Goal: Communication & Community: Answer question/provide support

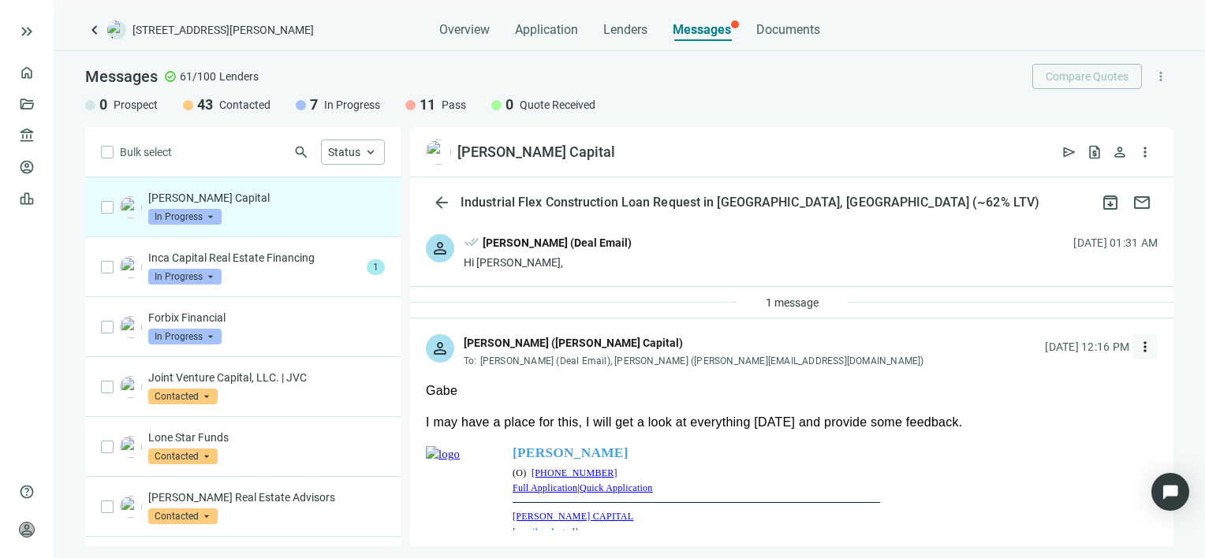
click at [1137, 345] on span "more_vert" at bounding box center [1145, 347] width 16 height 16
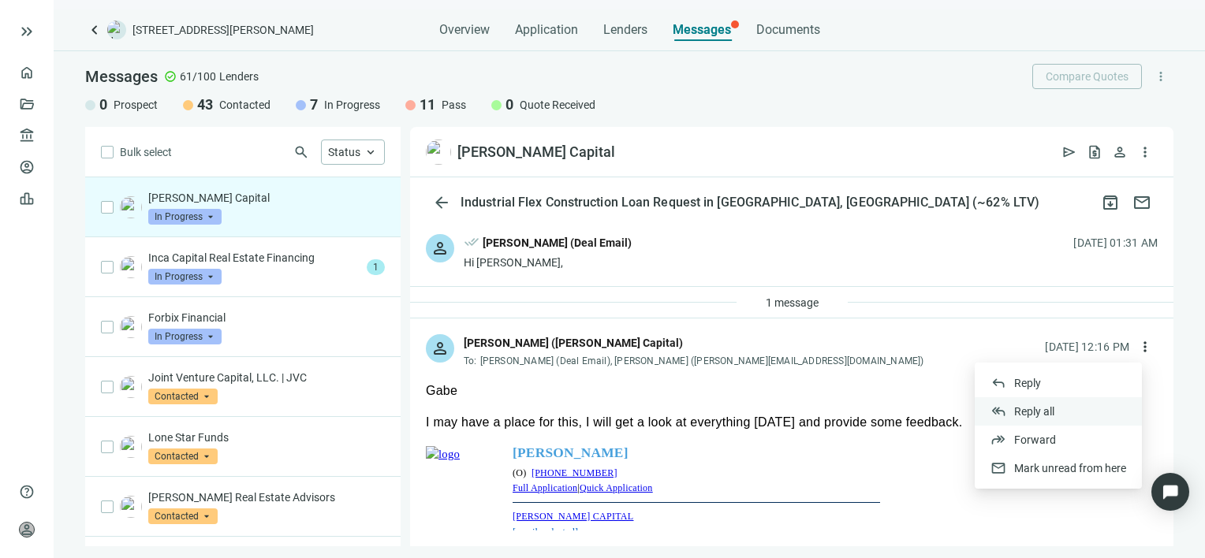
click at [1022, 410] on span "Reply all" at bounding box center [1034, 411] width 40 height 13
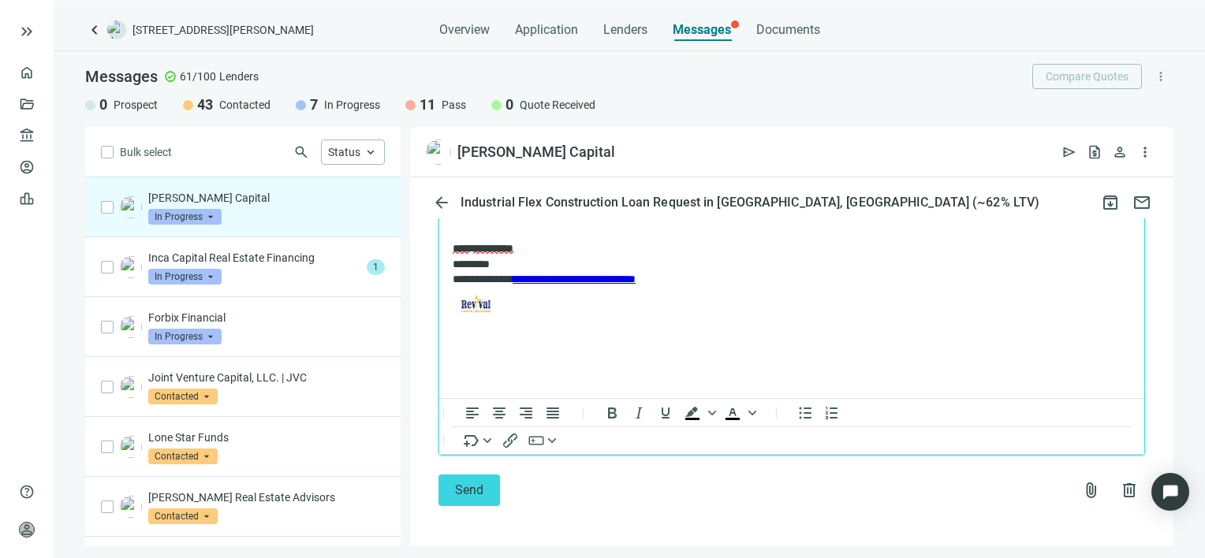
scroll to position [2033, 0]
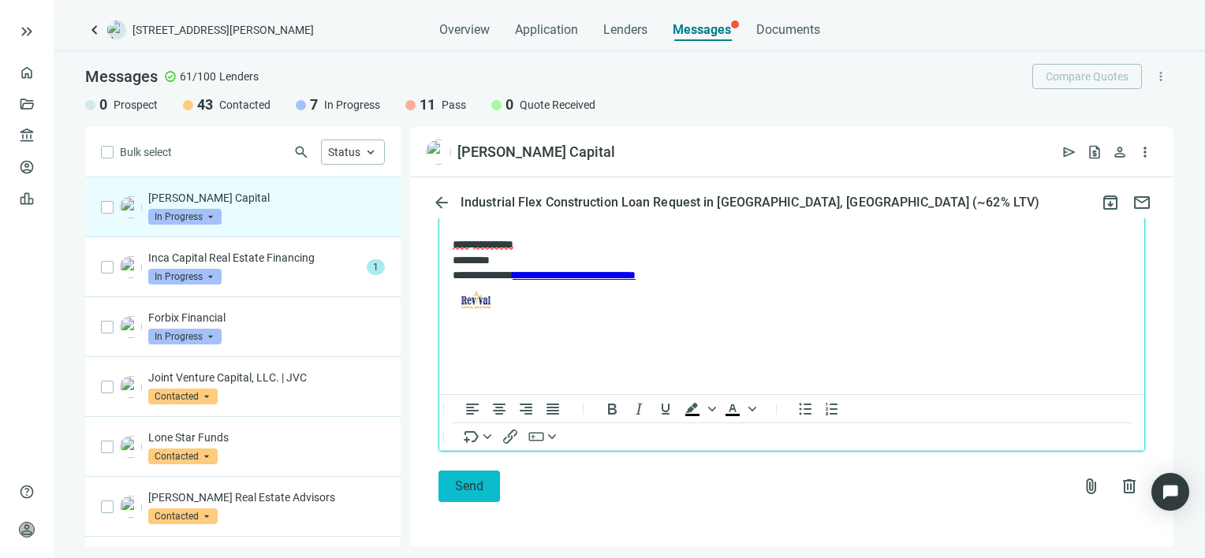
click at [460, 487] on span "Send" at bounding box center [469, 486] width 28 height 15
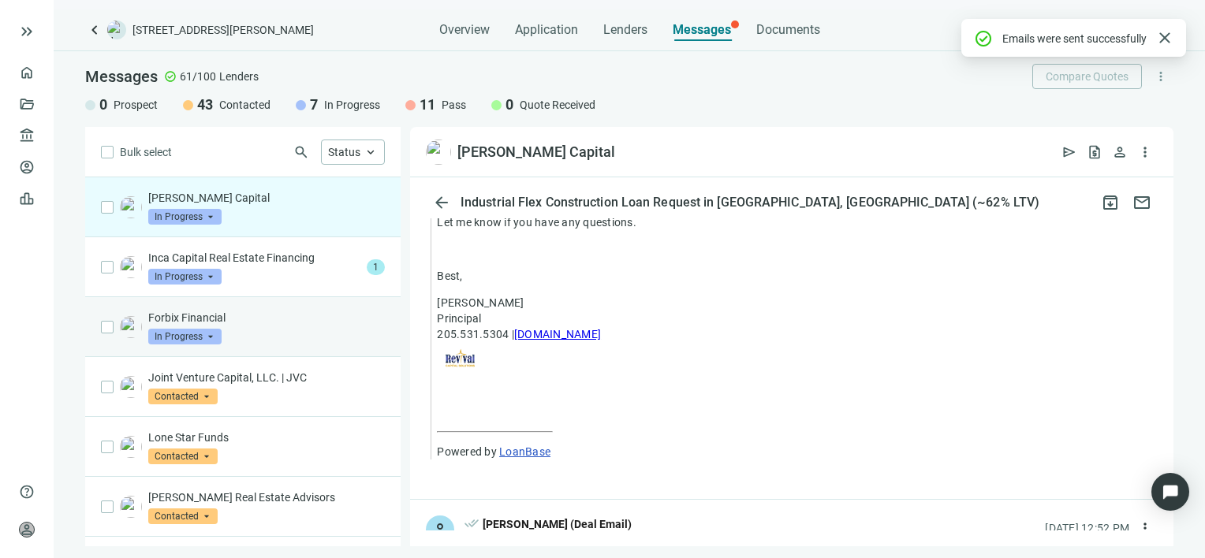
scroll to position [1953, 0]
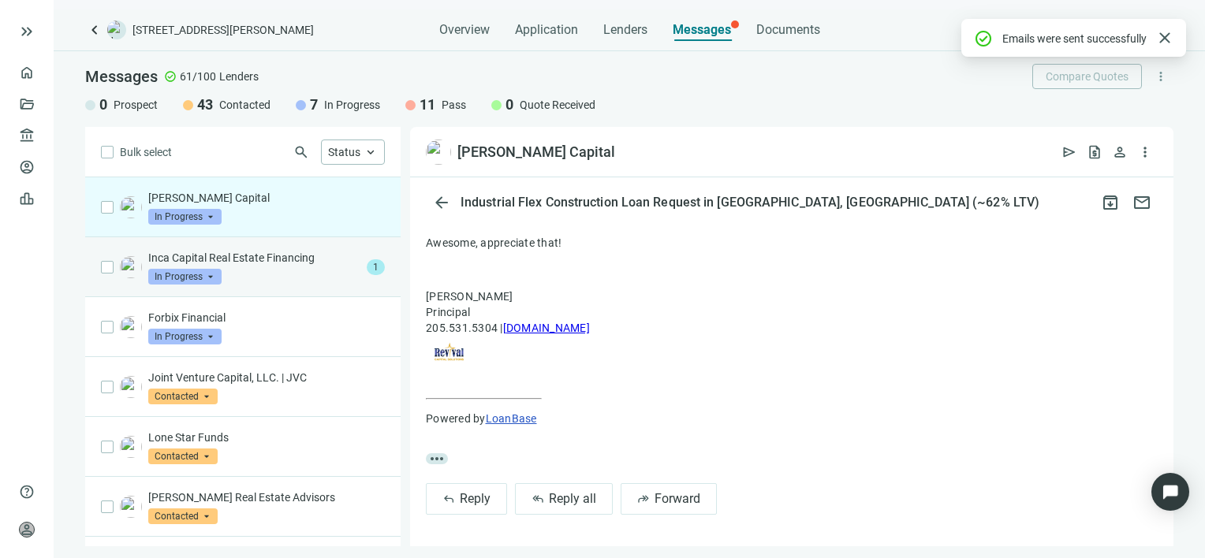
click at [256, 263] on p "Inca Capital Real Estate Financing" at bounding box center [254, 258] width 212 height 16
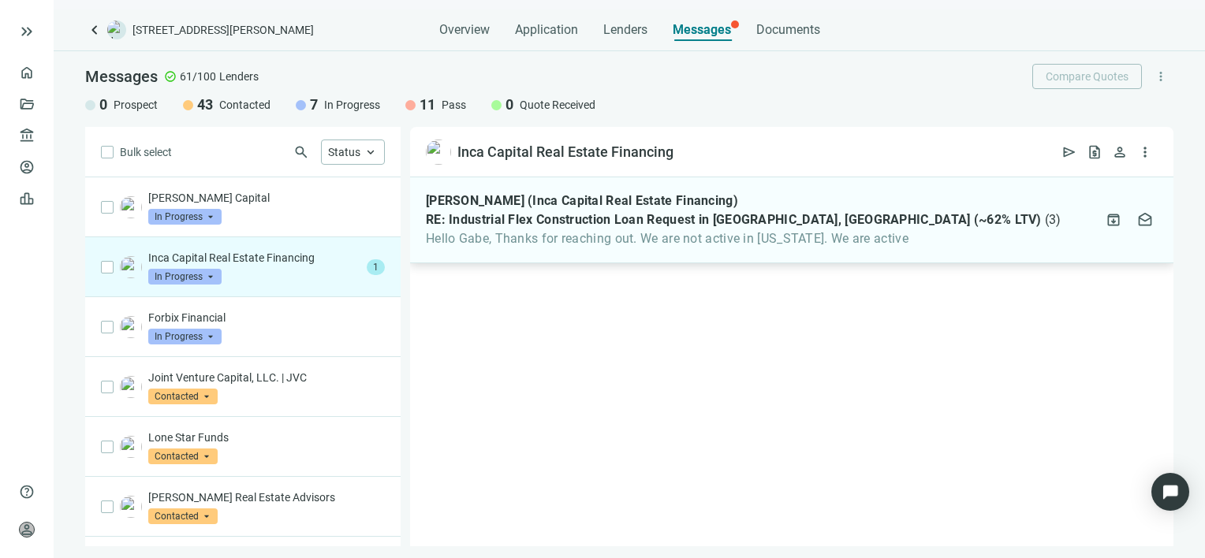
click at [648, 231] on span "Hello Gabe, Thanks for reaching out. We are not active in Texas. We are active" at bounding box center [744, 239] width 636 height 16
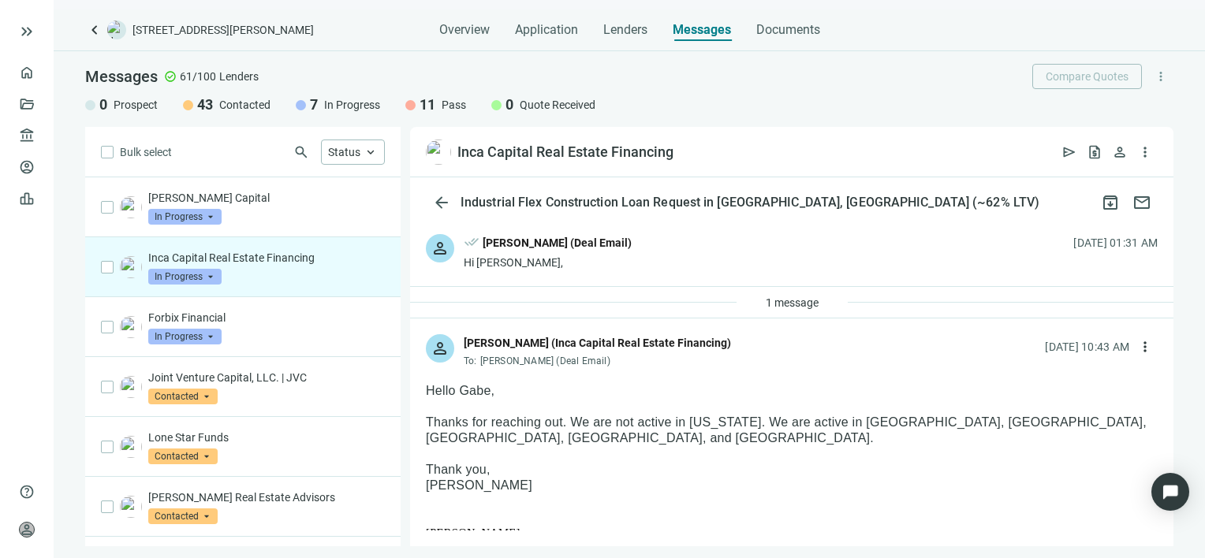
click at [212, 274] on span "In Progress" at bounding box center [184, 277] width 73 height 16
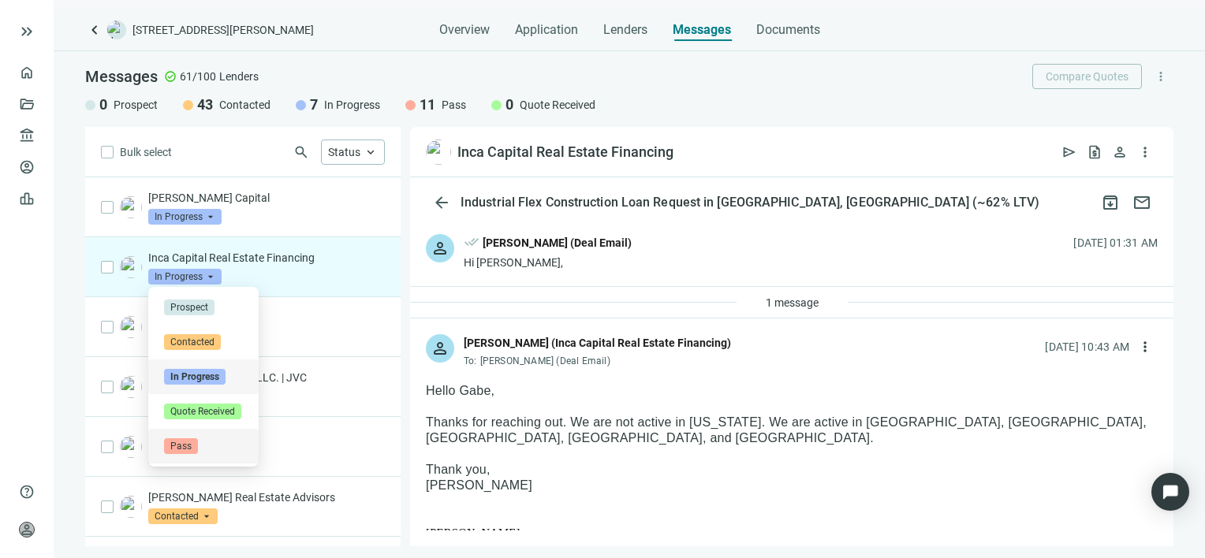
click at [183, 444] on span "Pass" at bounding box center [181, 447] width 34 height 16
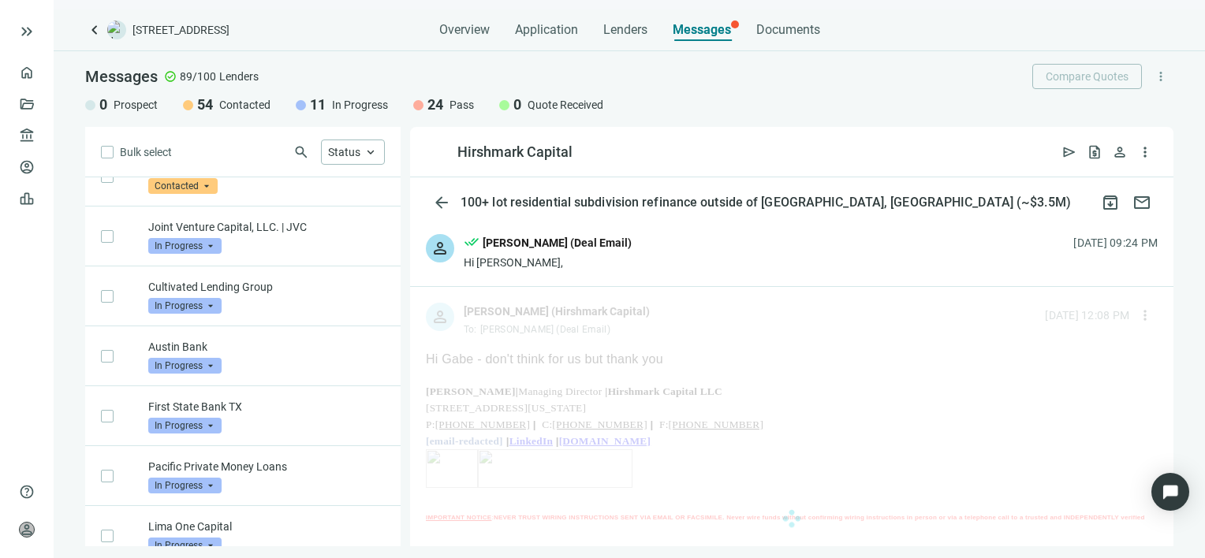
scroll to position [3627, 0]
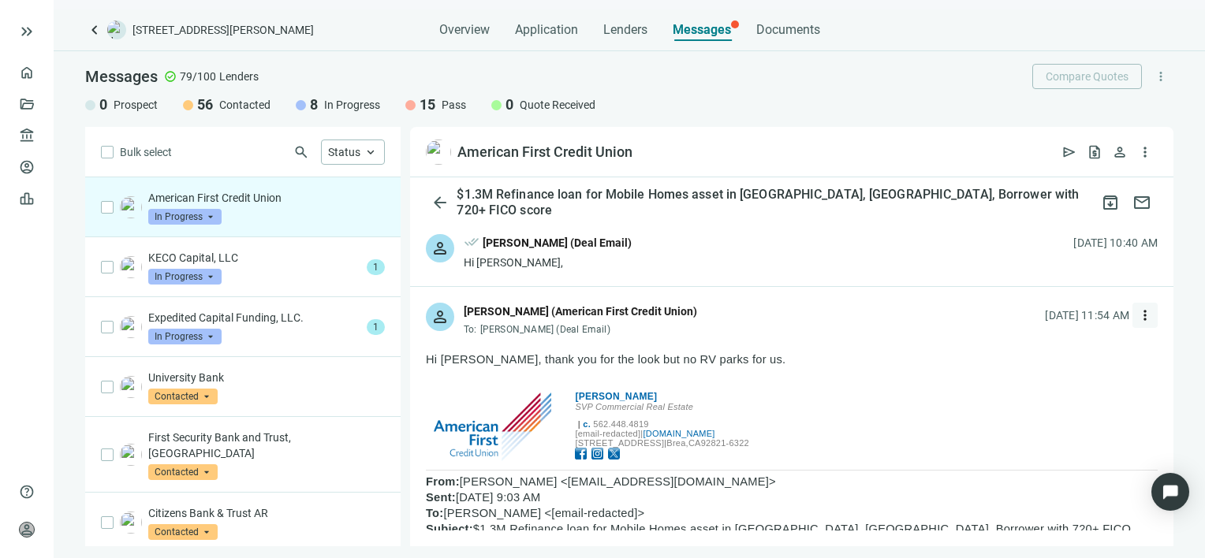
click at [1137, 317] on span "more_vert" at bounding box center [1145, 316] width 16 height 16
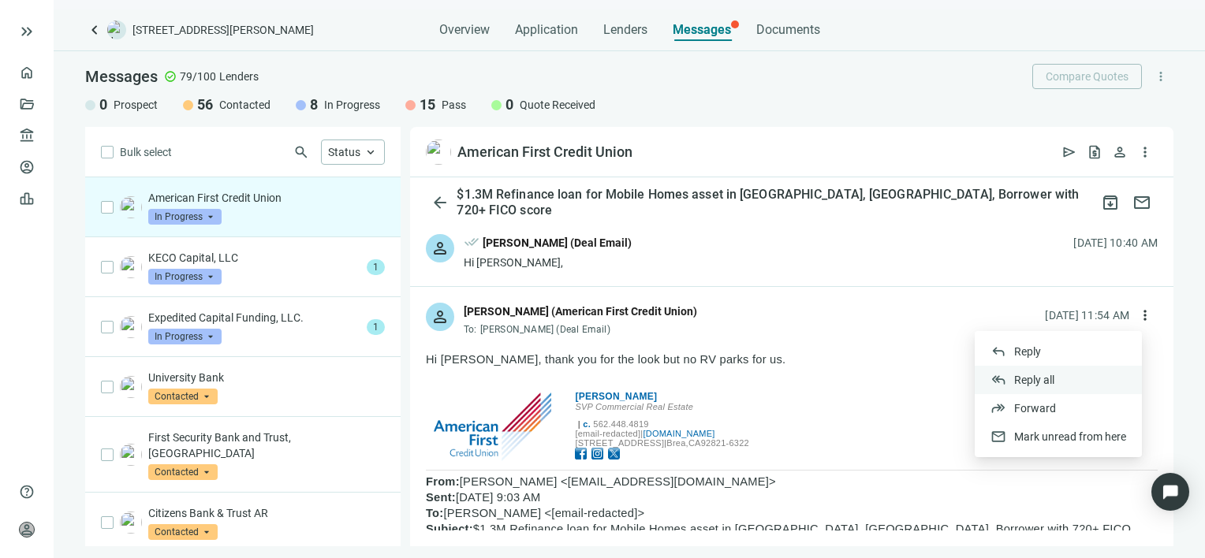
click at [1025, 379] on span "Reply all" at bounding box center [1034, 380] width 40 height 13
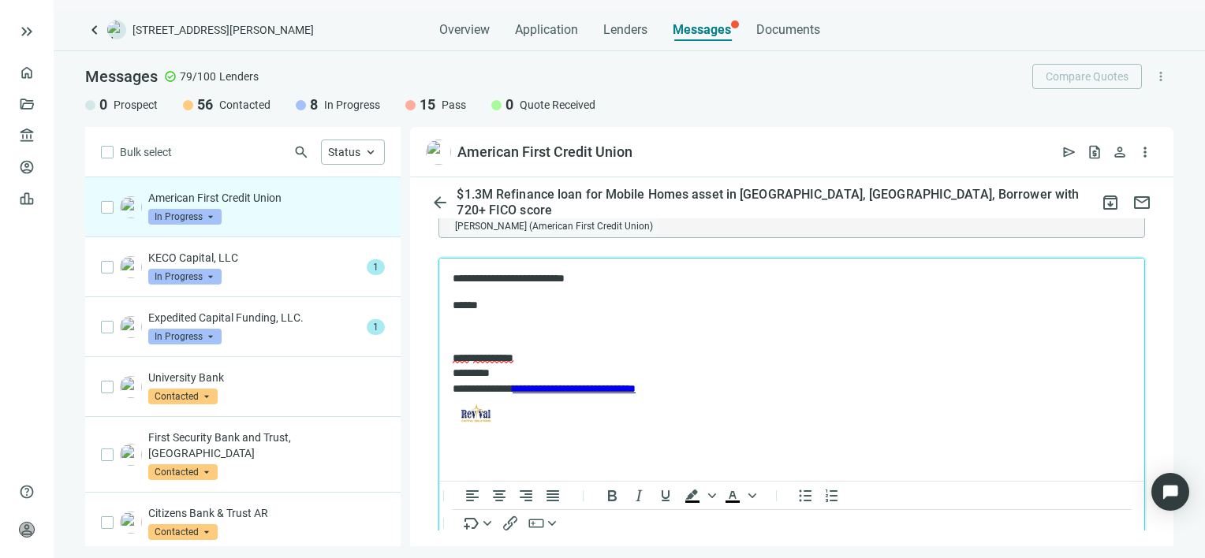
scroll to position [1733, 0]
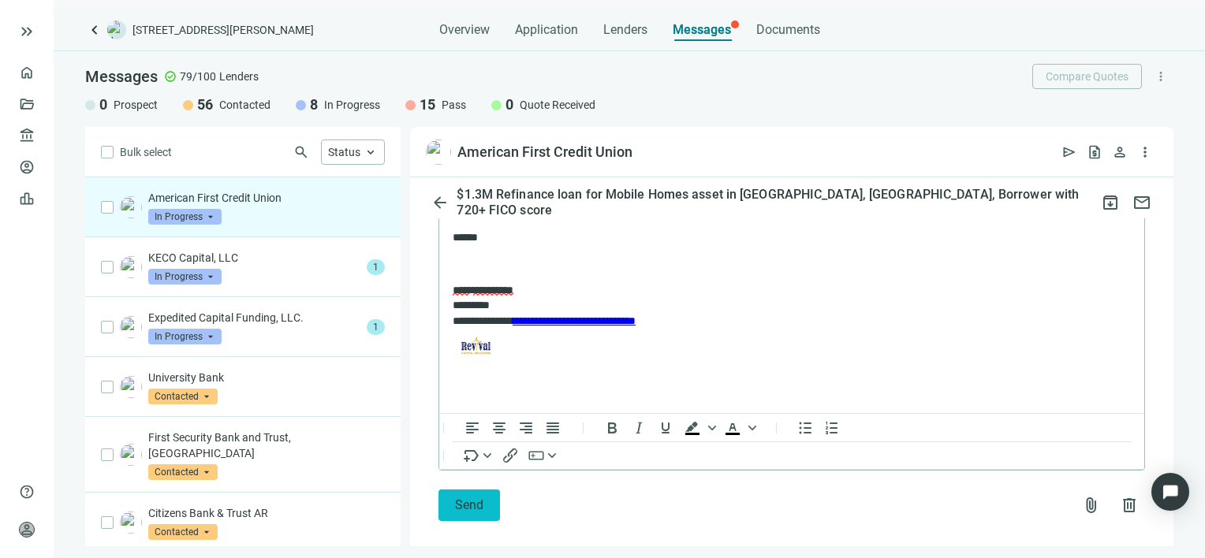
click at [461, 495] on button "Send" at bounding box center [470, 506] width 62 height 32
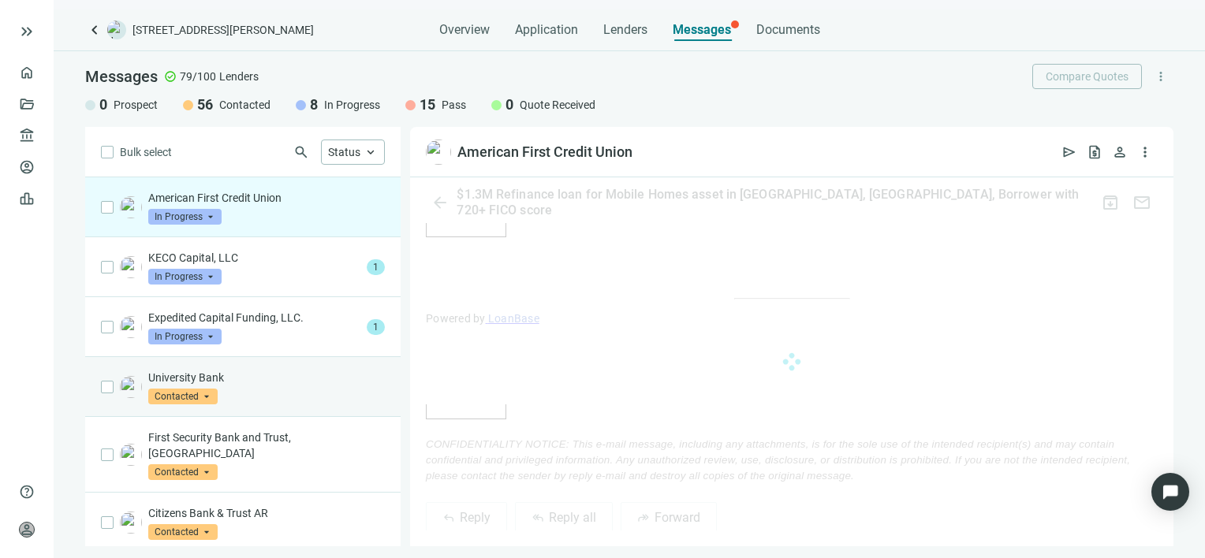
scroll to position [1708, 0]
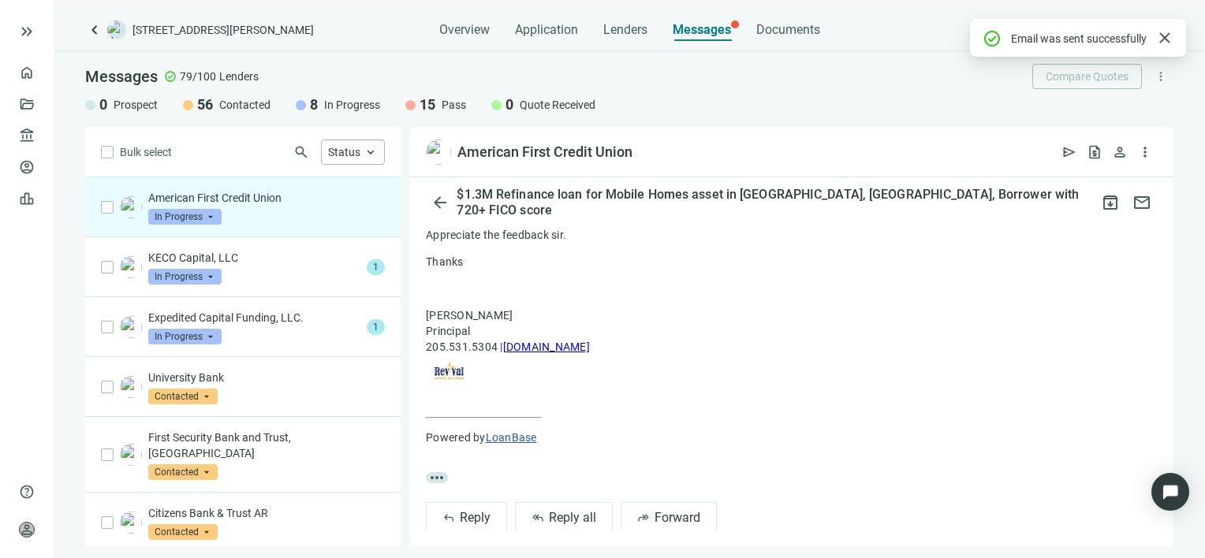
click at [214, 218] on span "In Progress" at bounding box center [184, 217] width 73 height 16
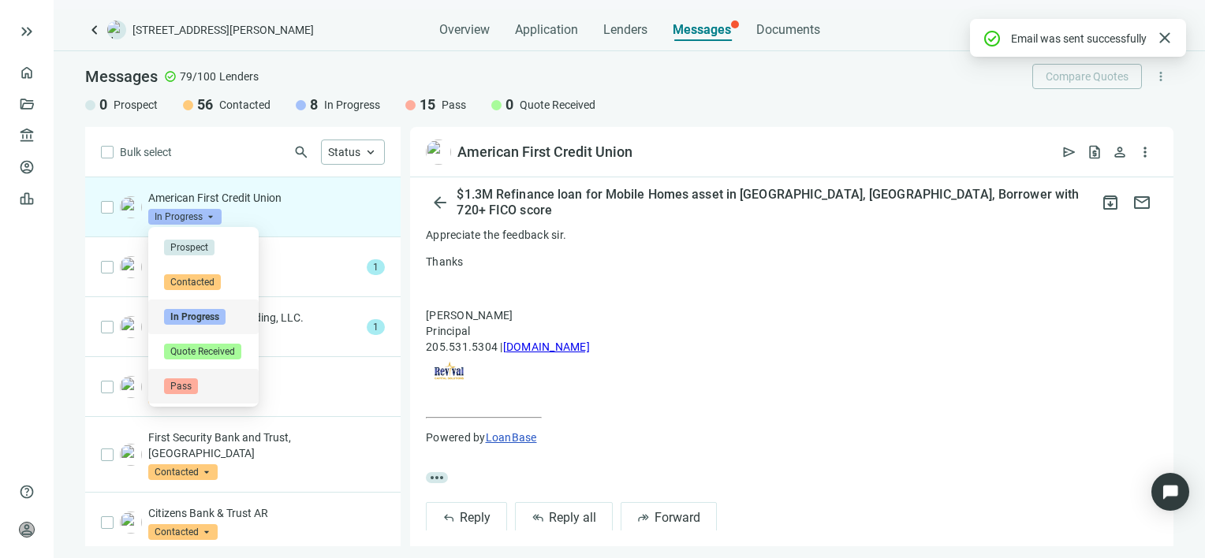
click at [196, 389] on span "Pass" at bounding box center [181, 387] width 34 height 16
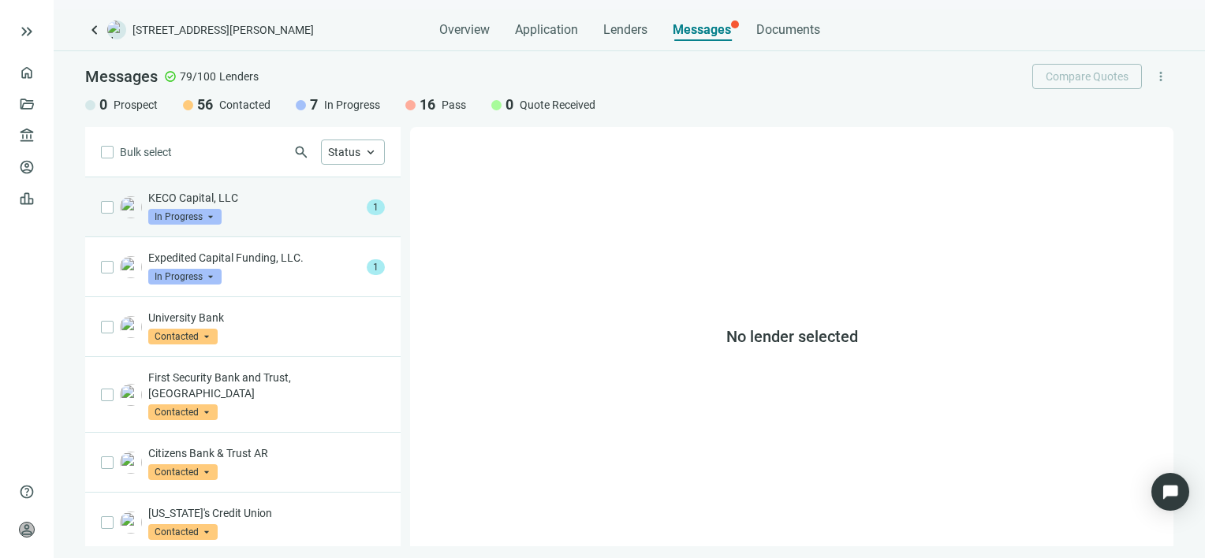
click at [266, 217] on div "KECO Capital, LLC In Progress arrow_drop_down" at bounding box center [254, 207] width 212 height 35
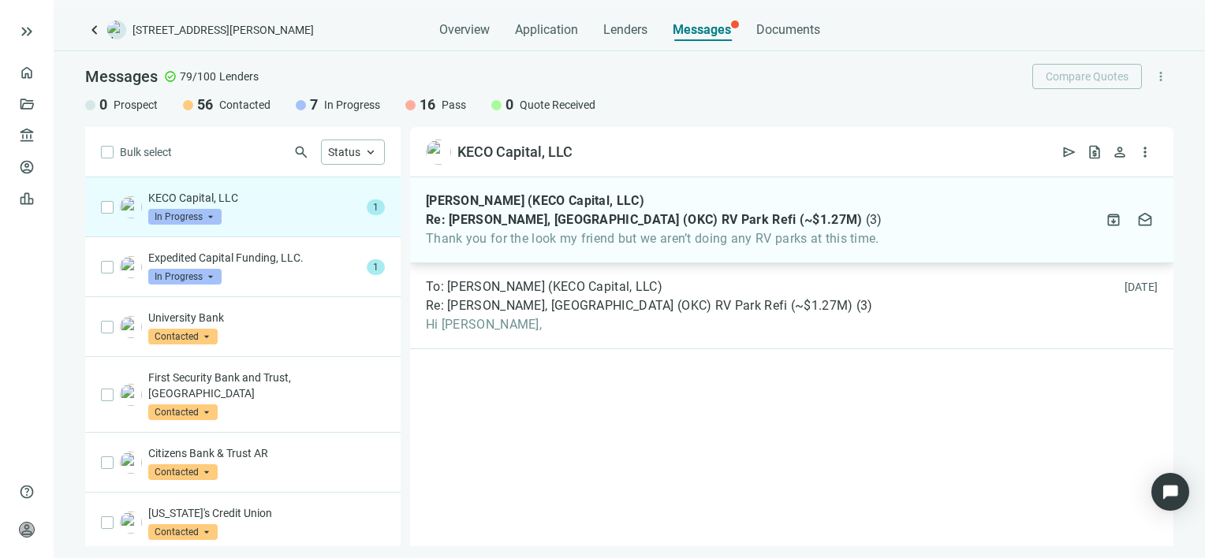
click at [634, 239] on span "Thank you for the look my friend but we aren’t doing any RV parks at this time." at bounding box center [654, 239] width 456 height 16
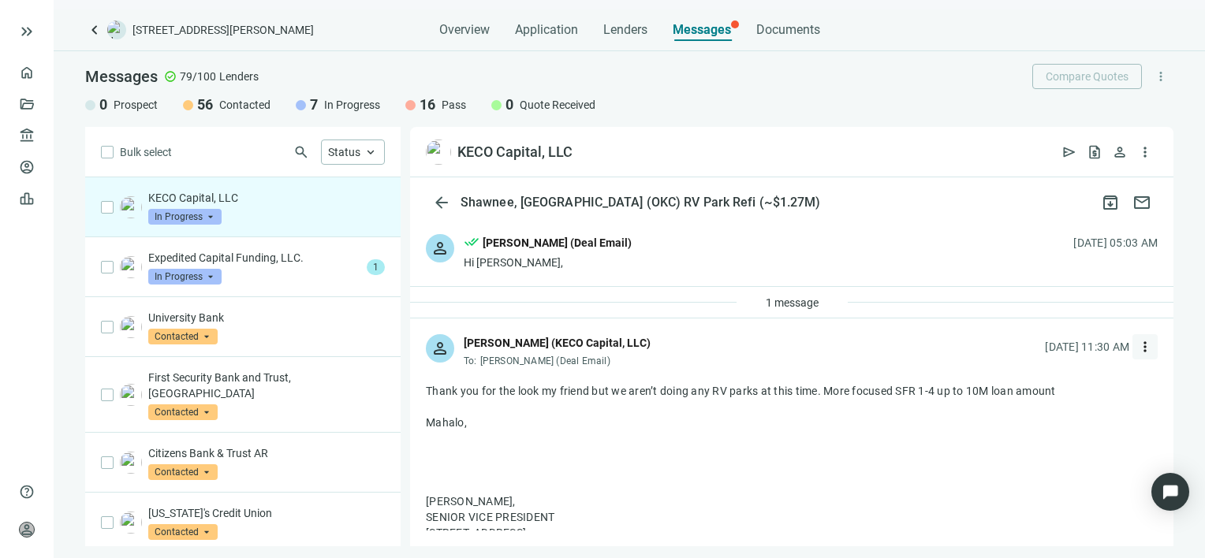
click at [1137, 345] on span "more_vert" at bounding box center [1145, 347] width 16 height 16
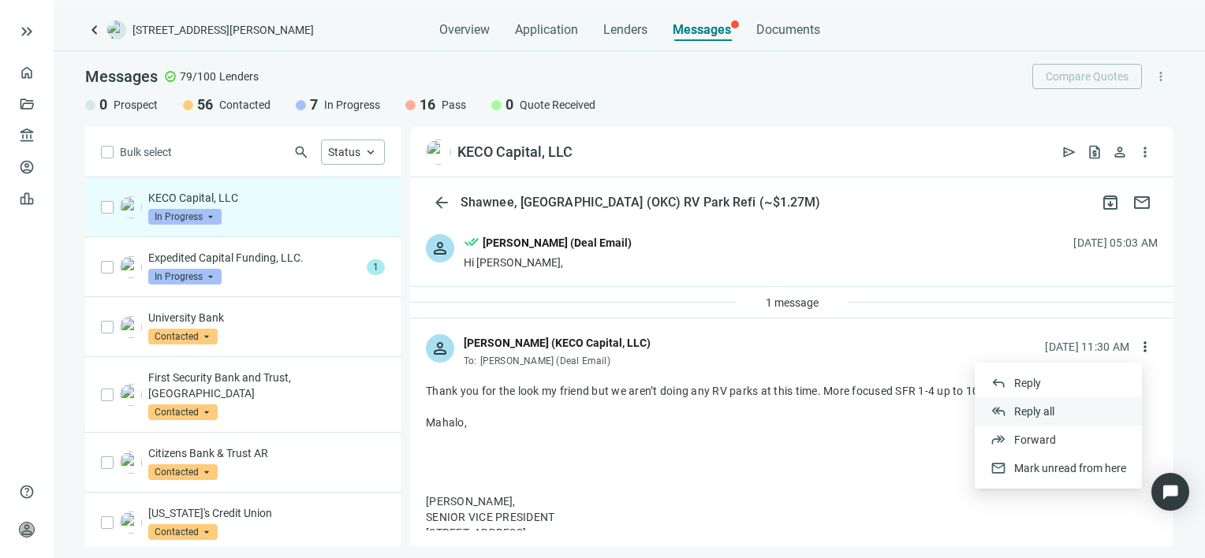
click at [1052, 410] on span "Reply all" at bounding box center [1034, 411] width 40 height 13
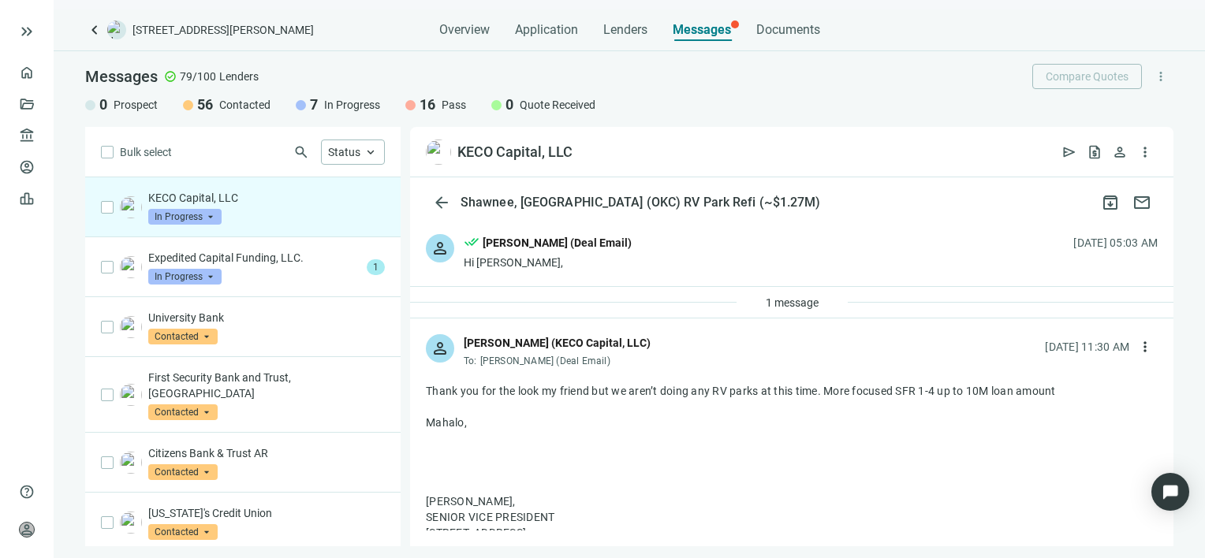
scroll to position [723, 0]
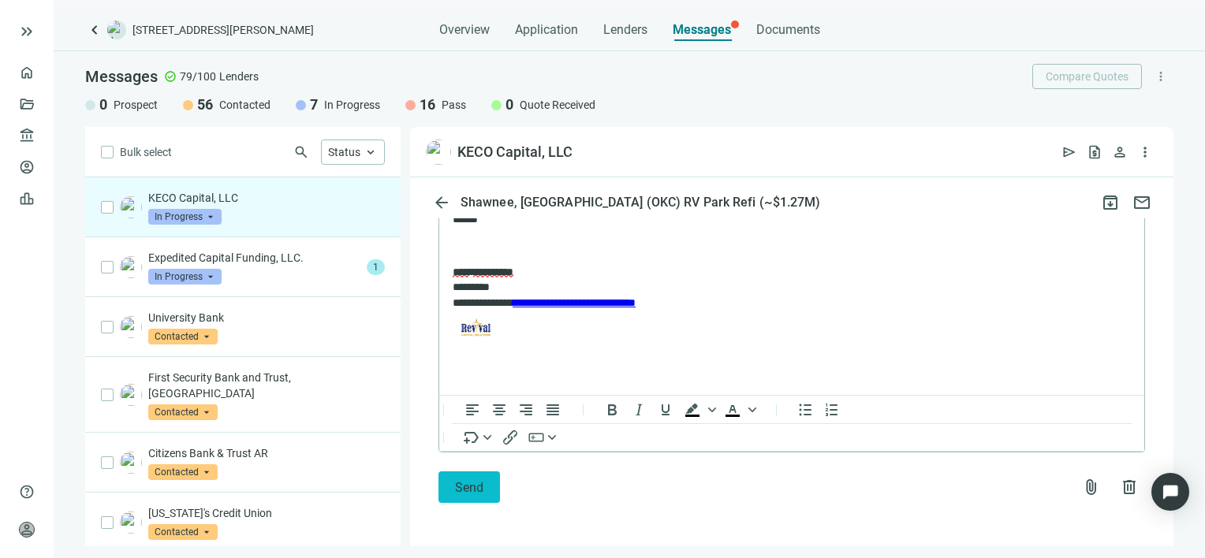
click at [469, 490] on span "Send" at bounding box center [469, 487] width 28 height 15
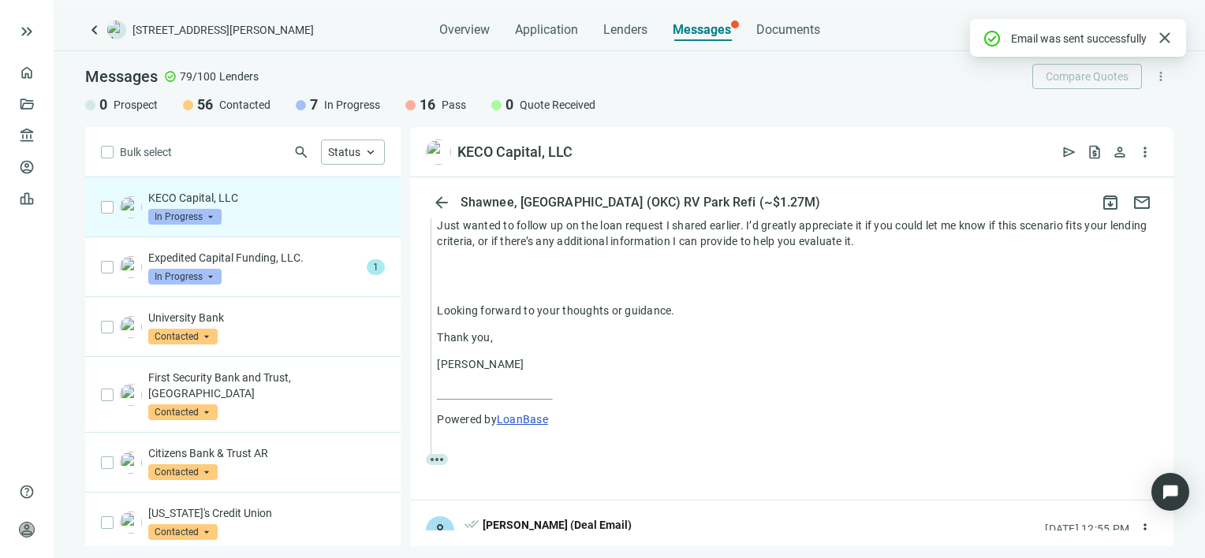
scroll to position [881, 0]
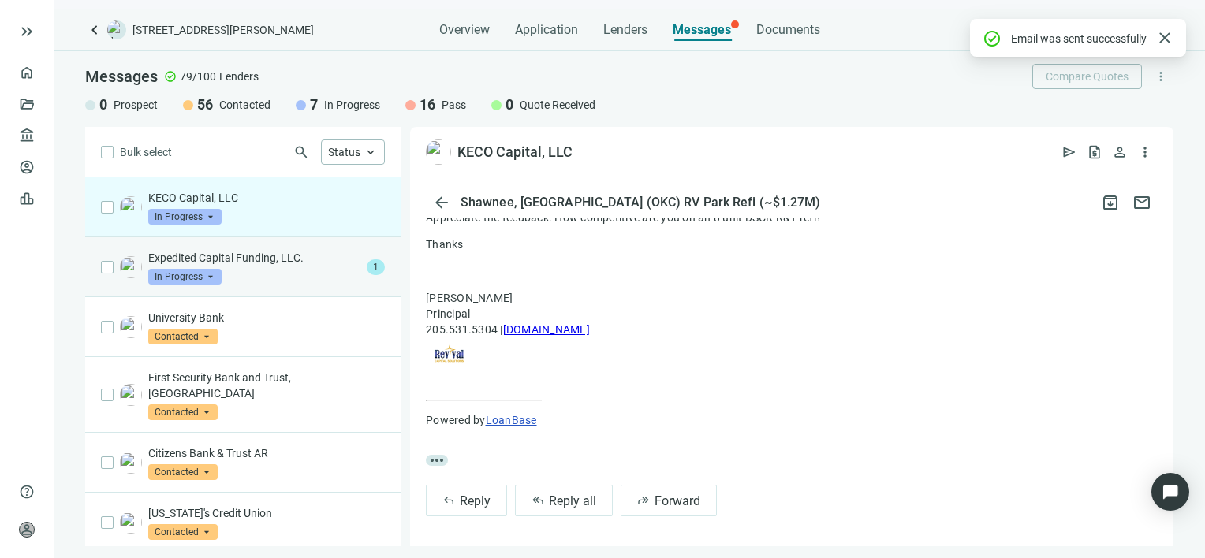
click at [249, 259] on p "Expedited Capital Funding, LLC." at bounding box center [254, 258] width 212 height 16
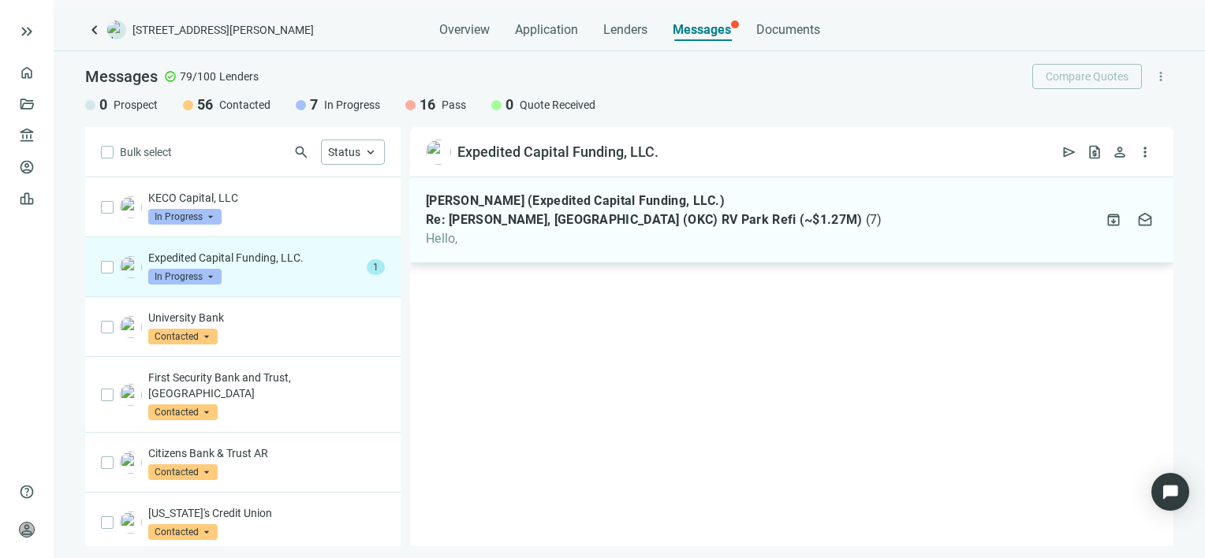
click at [613, 222] on span "Re: [PERSON_NAME], [GEOGRAPHIC_DATA] (OKC) RV Park Refi (~$1.27M)" at bounding box center [644, 220] width 437 height 16
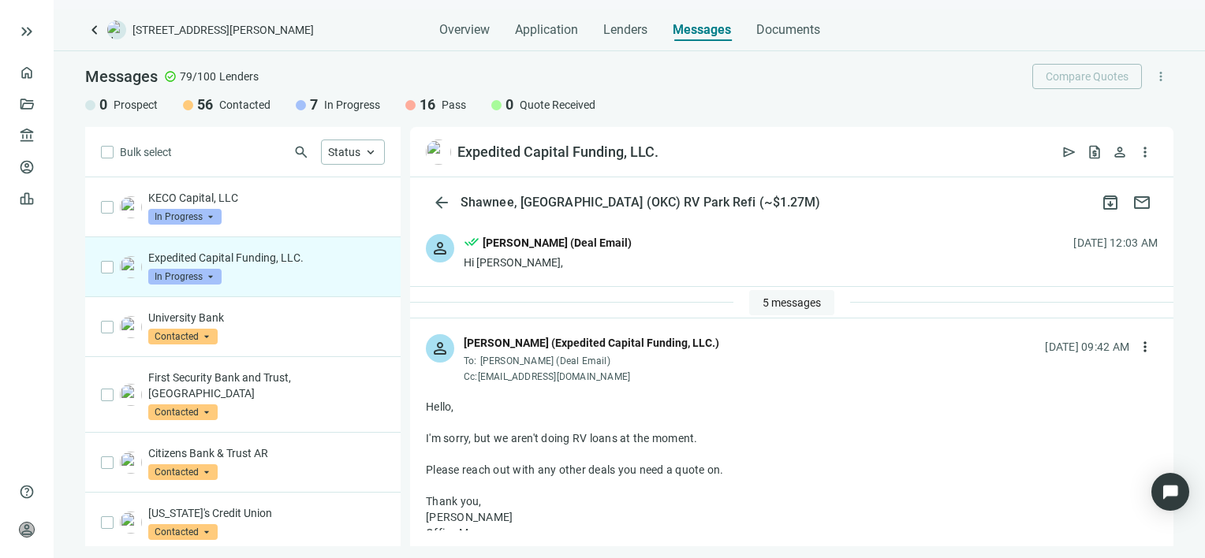
click at [801, 300] on span "5 messages" at bounding box center [792, 303] width 58 height 13
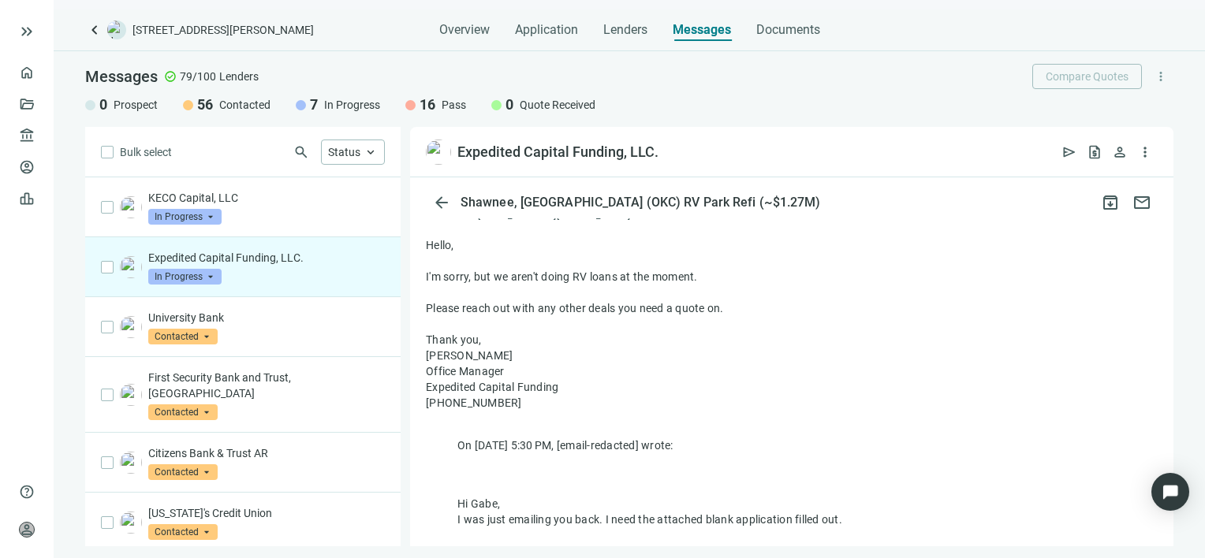
scroll to position [315, 0]
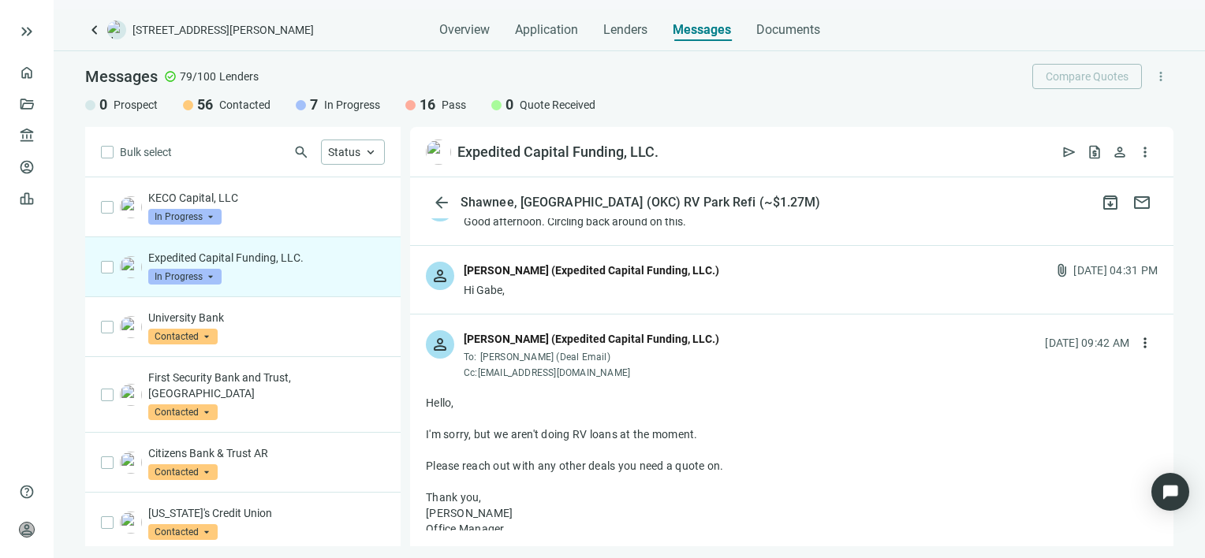
click at [786, 281] on div "person [PERSON_NAME] (Expedited Capital Funding, LLC.) Hi [PERSON_NAME], attach…" at bounding box center [792, 280] width 764 height 68
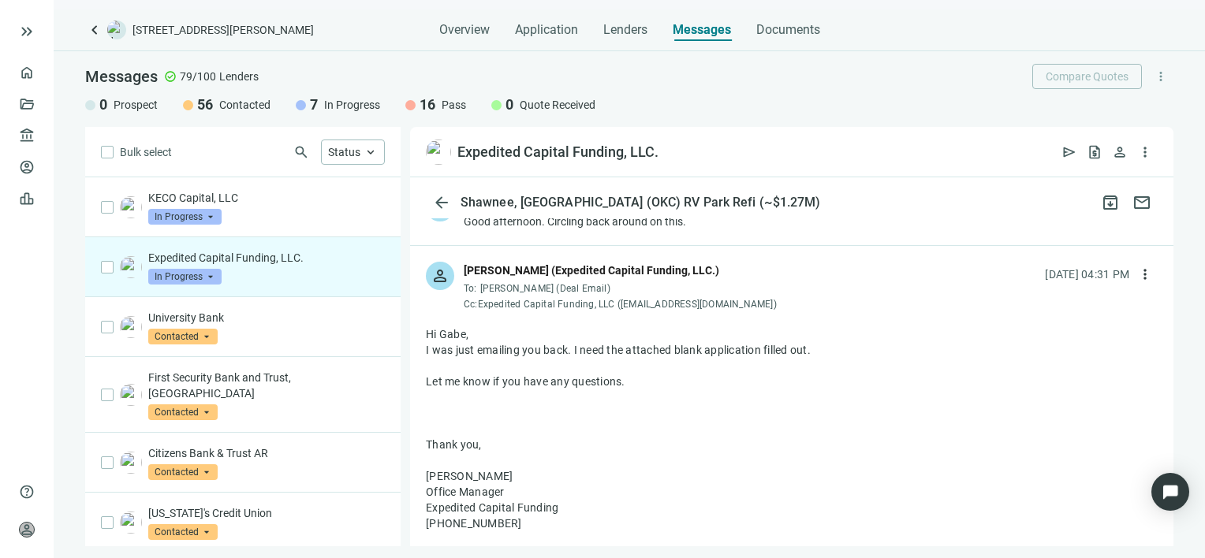
click at [786, 281] on div "person [PERSON_NAME] (Expedited Capital Funding, LLC.) To: [PERSON_NAME] (Deal …" at bounding box center [792, 280] width 764 height 68
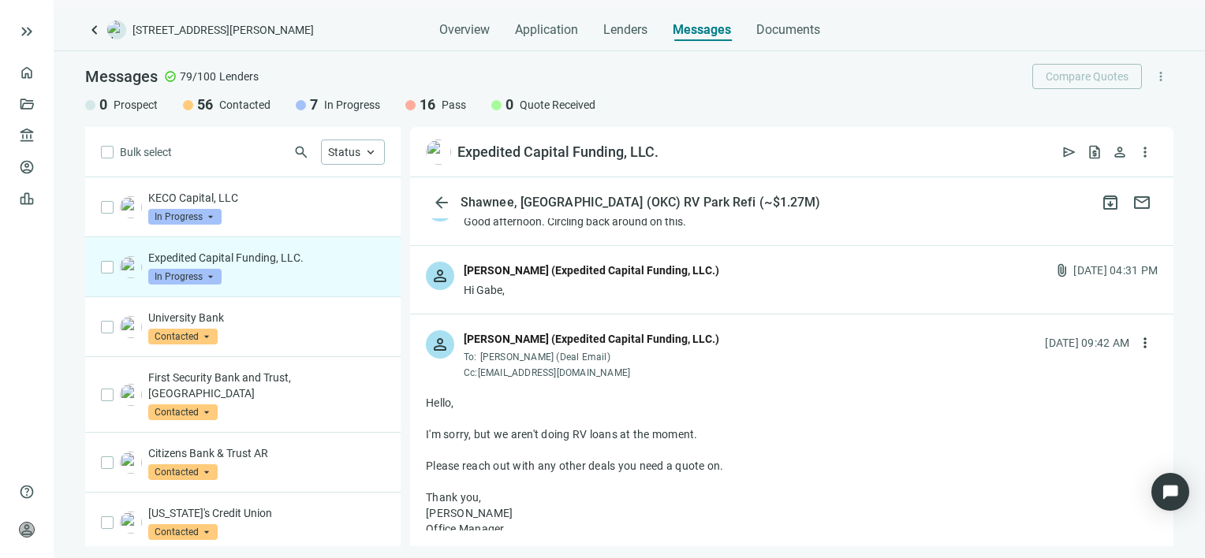
click at [1010, 265] on div "person [PERSON_NAME] (Expedited Capital Funding, LLC.) Hi [PERSON_NAME], attach…" at bounding box center [792, 280] width 764 height 68
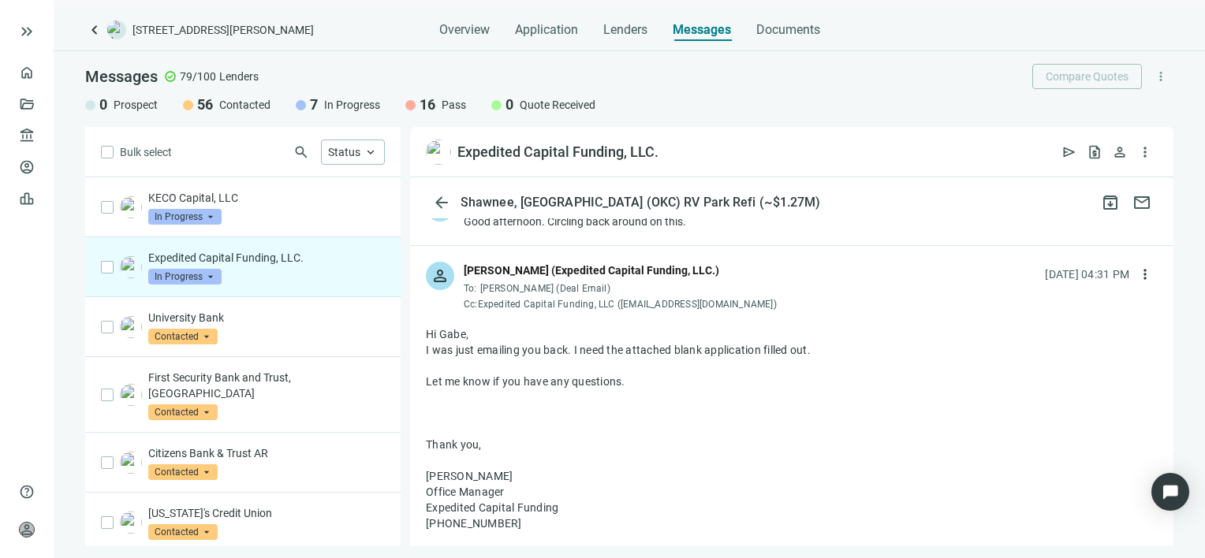
click at [1045, 266] on div "[DATE] 04:31 PM" at bounding box center [1087, 274] width 84 height 17
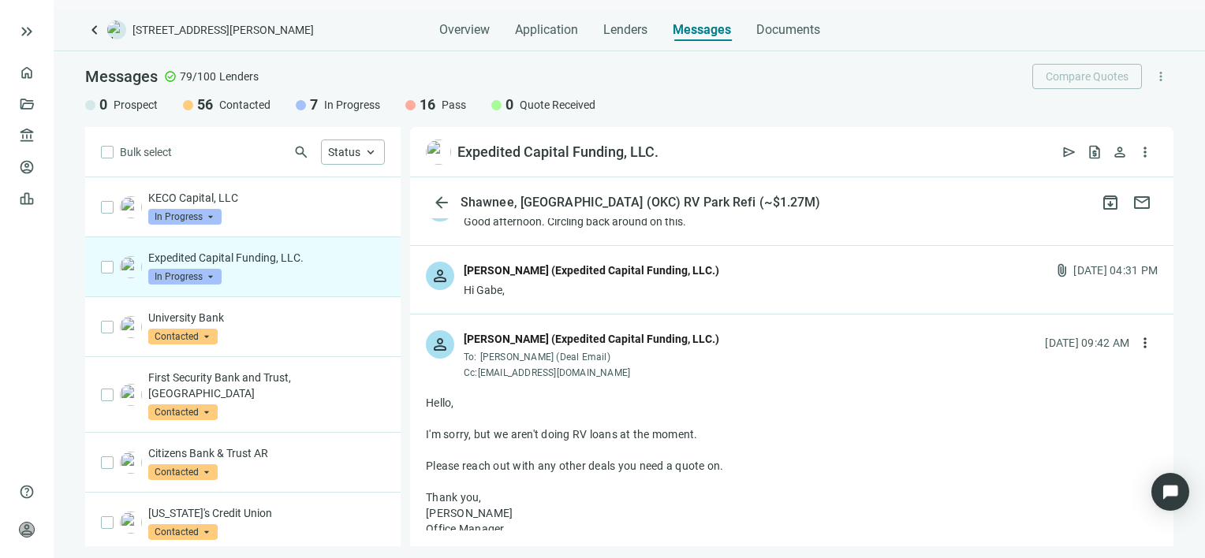
click at [521, 271] on div "[PERSON_NAME] (Expedited Capital Funding, LLC.)" at bounding box center [592, 270] width 256 height 17
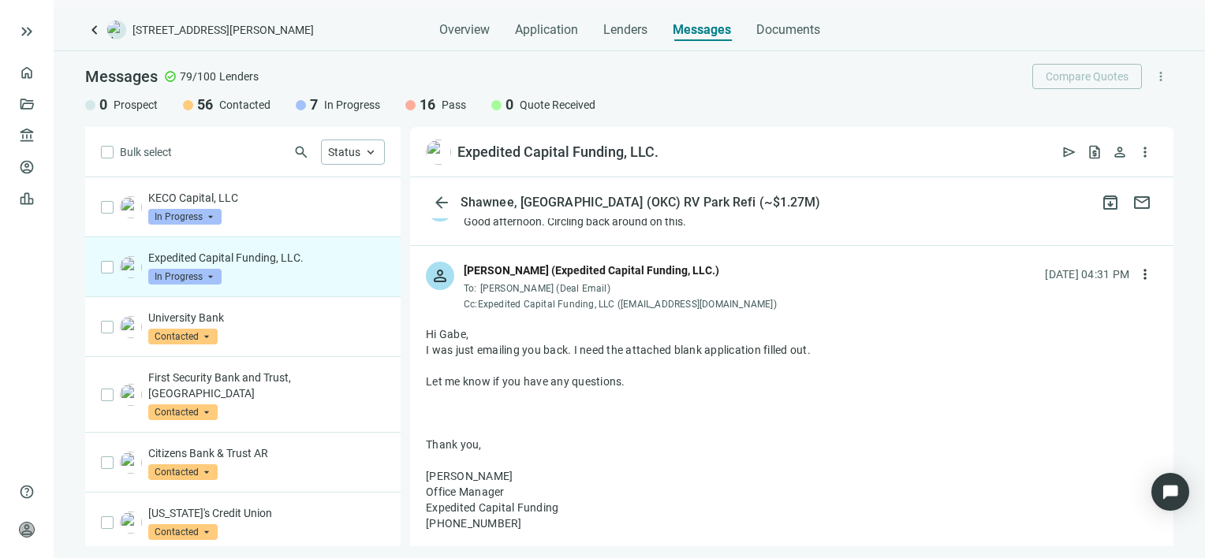
click at [521, 271] on div "[PERSON_NAME] (Expedited Capital Funding, LLC.)" at bounding box center [592, 270] width 256 height 17
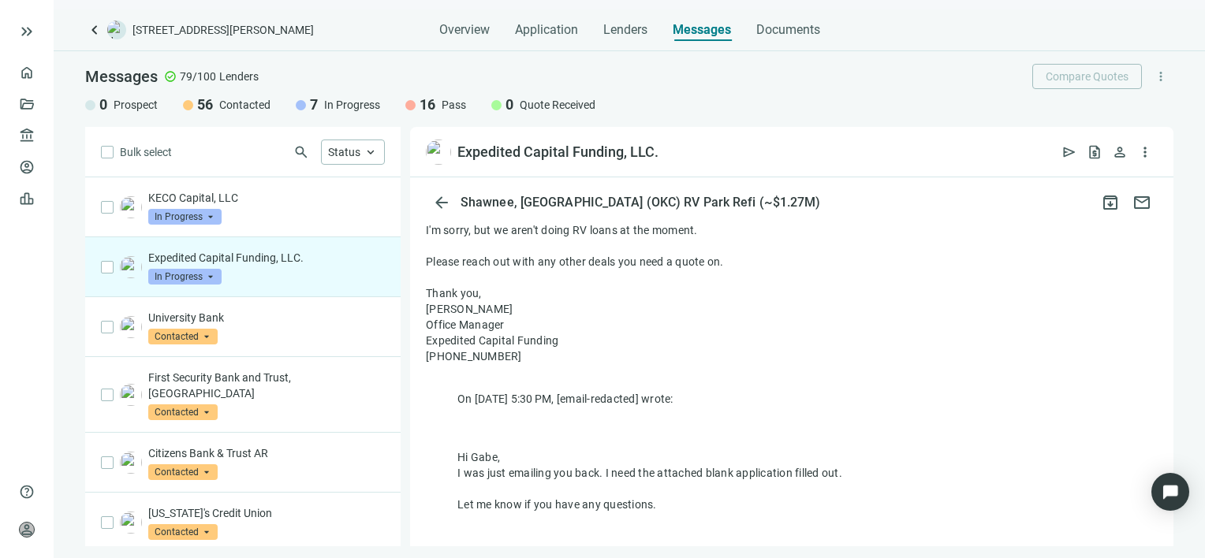
scroll to position [204, 0]
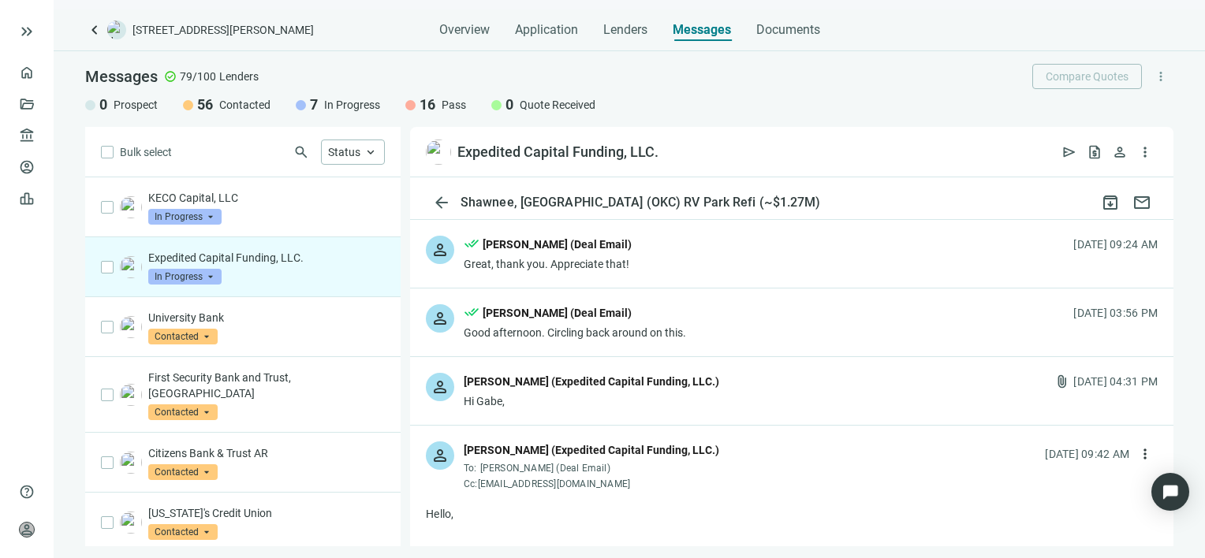
click at [539, 384] on div "[PERSON_NAME] (Expedited Capital Funding, LLC.)" at bounding box center [592, 381] width 256 height 17
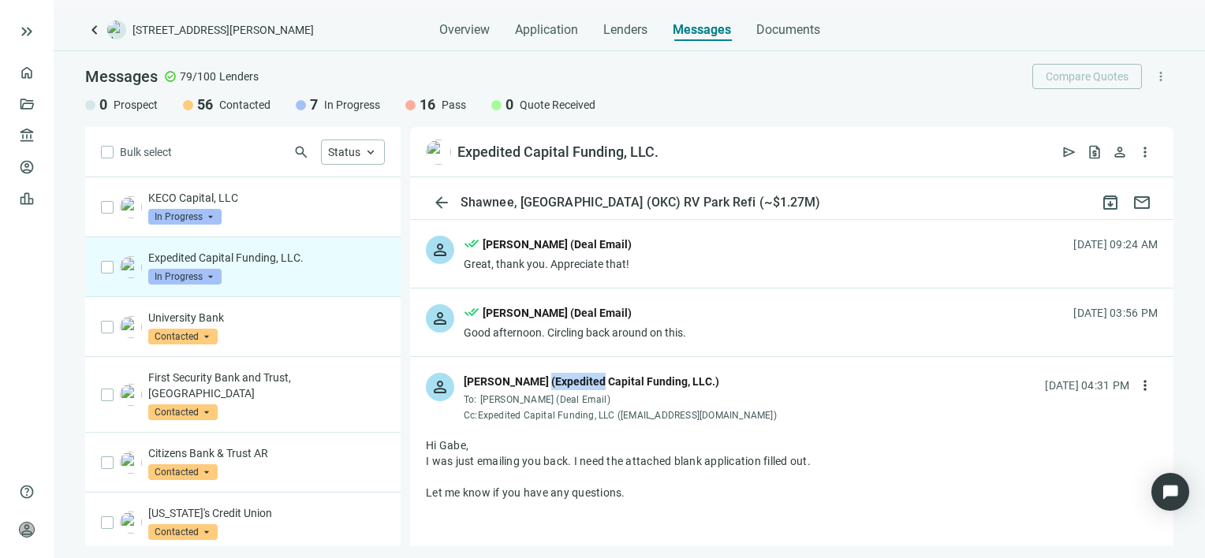
click at [539, 384] on div "[PERSON_NAME] (Expedited Capital Funding, LLC.)" at bounding box center [592, 381] width 256 height 17
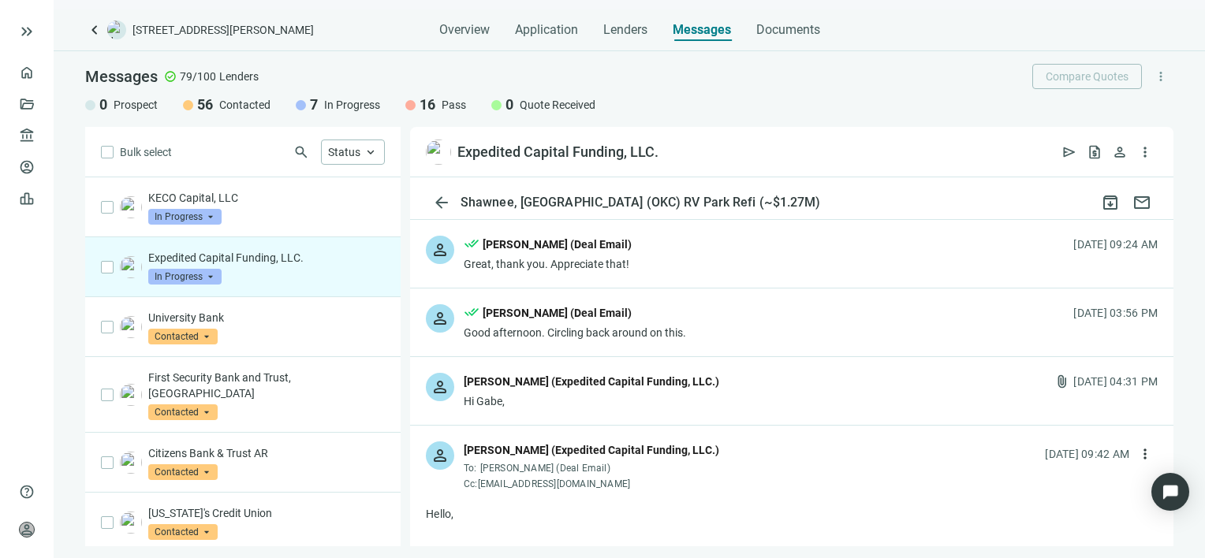
drag, startPoint x: 539, startPoint y: 384, endPoint x: 685, endPoint y: 382, distance: 146.7
click at [685, 382] on div "[PERSON_NAME] (Expedited Capital Funding, LLC.)" at bounding box center [592, 381] width 256 height 17
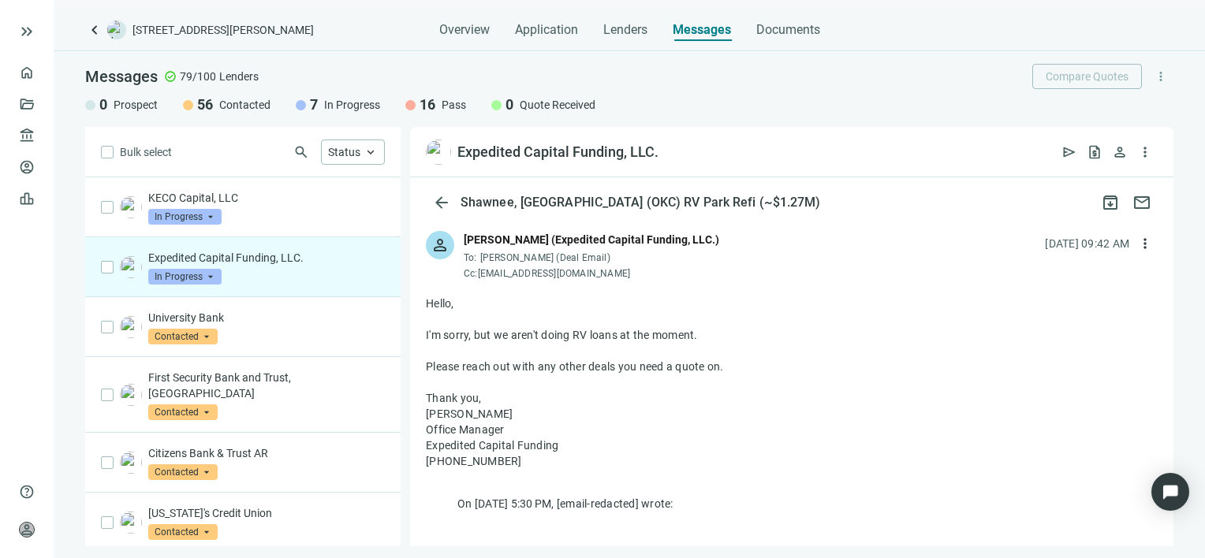
scroll to position [914, 0]
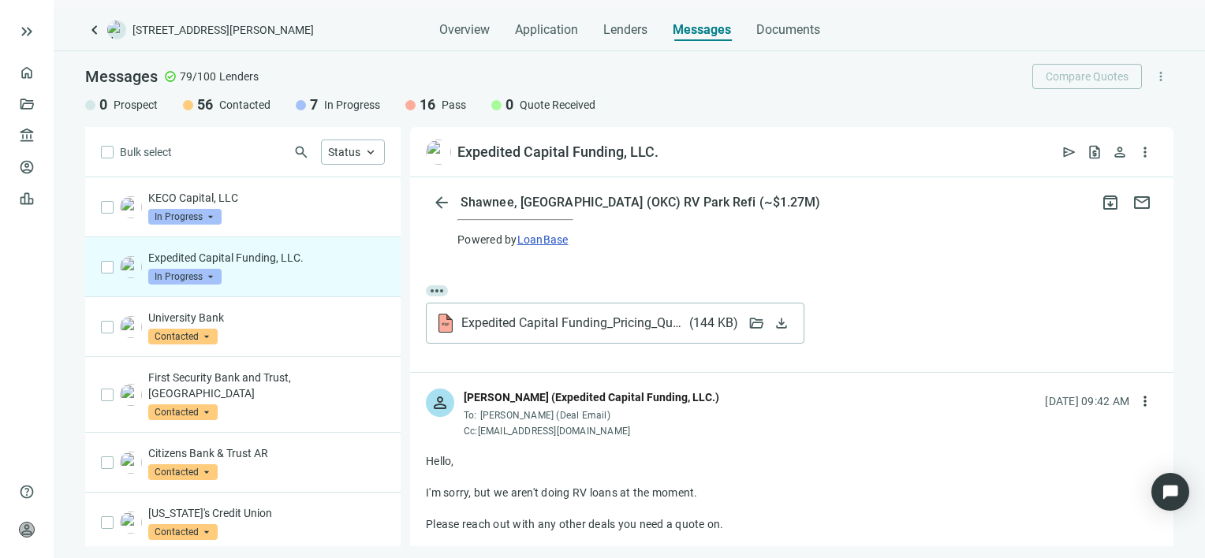
click at [588, 318] on span "Expedited Capital Funding_Pricing_Quote.pdf ( 144 KB )" at bounding box center [599, 323] width 276 height 16
